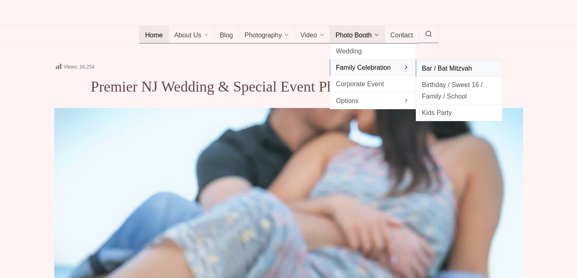
click at [428, 74] on span "Bar / Bat Mitzvah" at bounding box center [459, 68] width 74 height 11
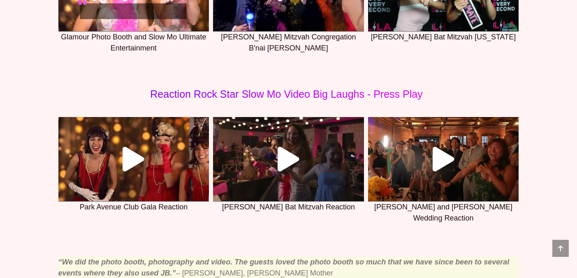
scroll to position [792, 0]
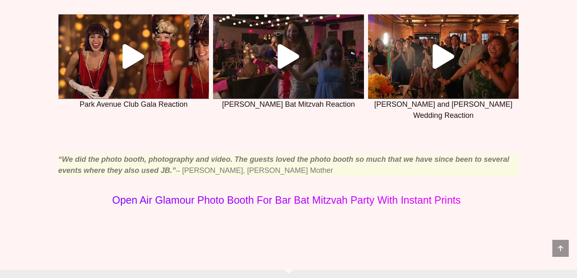
click at [287, 69] on icon at bounding box center [288, 56] width 25 height 25
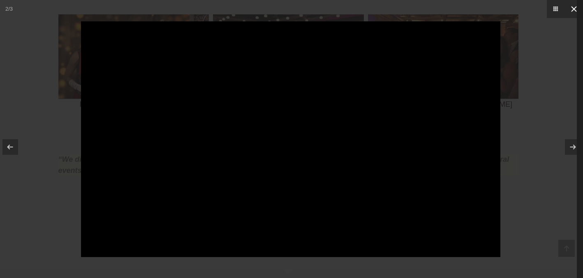
click at [573, 11] on icon at bounding box center [574, 9] width 10 height 10
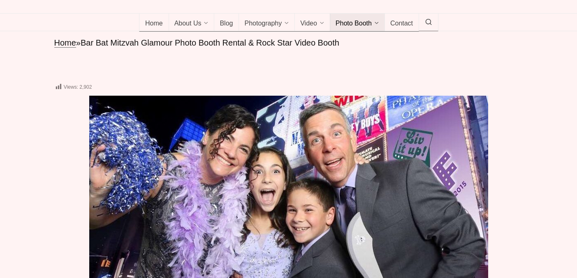
scroll to position [11, 0]
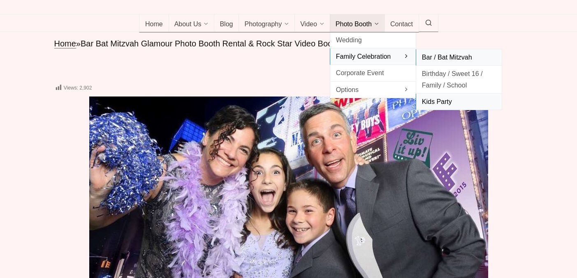
click at [438, 107] on span "Kids Party" at bounding box center [459, 101] width 74 height 11
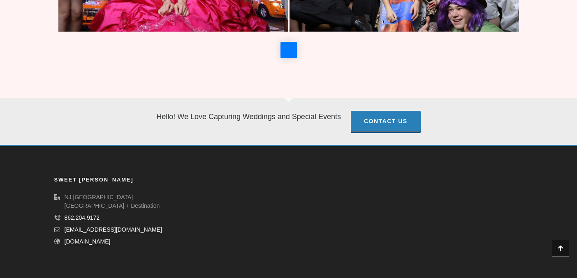
scroll to position [1486, 0]
